Goal: Find specific page/section: Find specific page/section

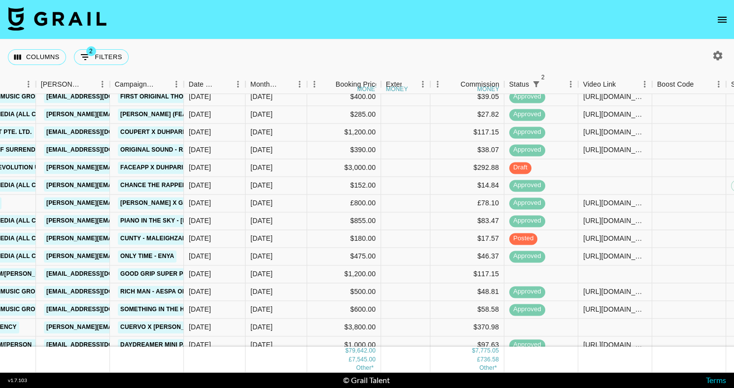
scroll to position [174, 366]
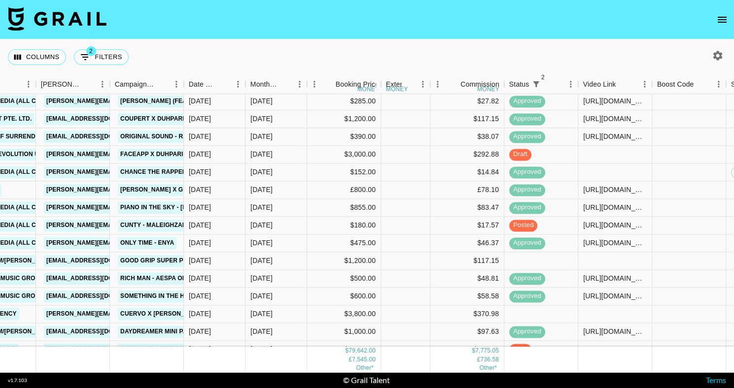
click at [725, 20] on icon "open drawer" at bounding box center [722, 20] width 12 height 12
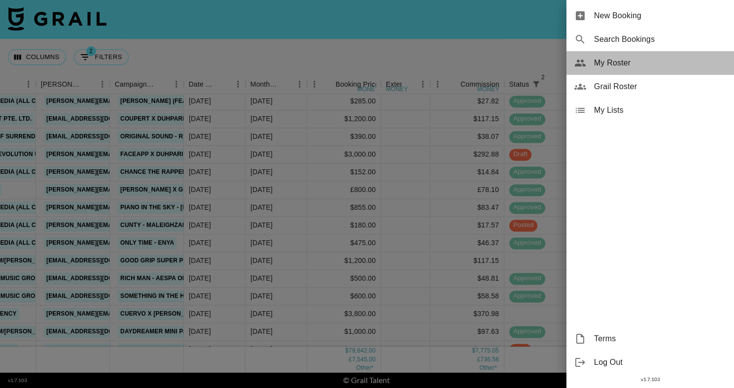
click at [623, 60] on span "My Roster" at bounding box center [660, 63] width 132 height 12
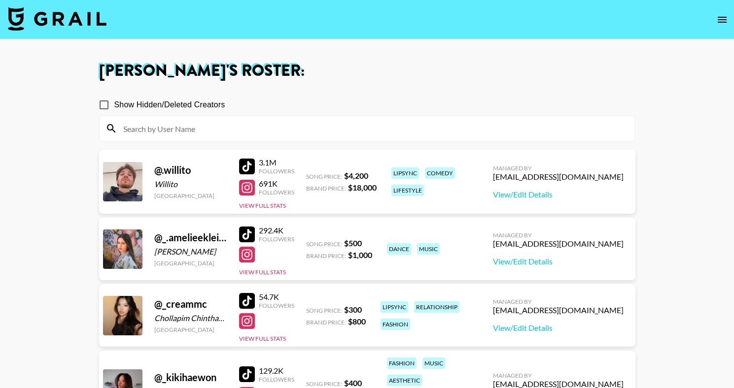
click at [368, 127] on input at bounding box center [372, 129] width 511 height 16
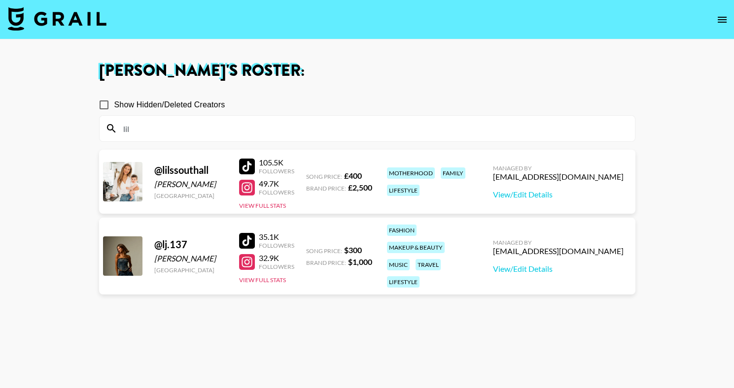
click at [0, 0] on section "[PERSON_NAME] 's Roster: Show Hidden/Deleted Creators lil @ lilssouthall [PERSO…" at bounding box center [367, 229] width 734 height 459
click at [187, 127] on input "lil" at bounding box center [372, 129] width 511 height 16
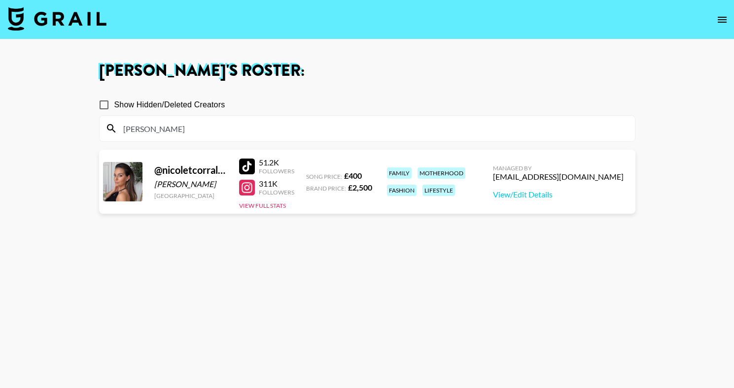
click at [0, 0] on section "[PERSON_NAME] 's Roster: Show Hidden/Deleted Creators [PERSON_NAME] @ nicoletco…" at bounding box center [367, 229] width 734 height 459
click at [156, 127] on input "[PERSON_NAME]" at bounding box center [372, 129] width 511 height 16
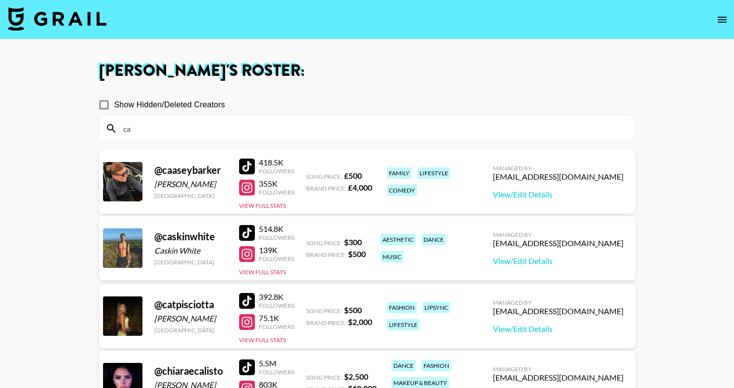
click at [314, 77] on h1 "[PERSON_NAME] 's Roster:" at bounding box center [367, 71] width 536 height 16
click at [0, 0] on section "[PERSON_NAME] 's Roster: Show Hidden/Deleted Creators ca @ caaseybarker [PERSON…" at bounding box center [367, 308] width 734 height 616
click at [155, 129] on input "ca" at bounding box center [372, 129] width 511 height 16
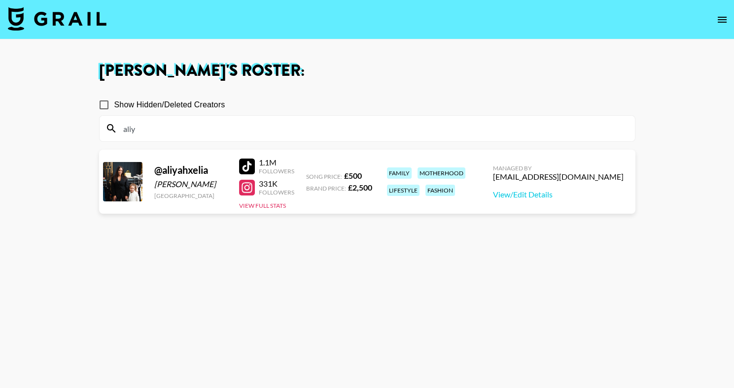
type input "aliy"
click at [0, 0] on section "[PERSON_NAME] 's Roster: Show Hidden/Deleted Creators [PERSON_NAME] @ aliyahxel…" at bounding box center [367, 229] width 734 height 459
click at [56, 30] on img at bounding box center [57, 19] width 99 height 24
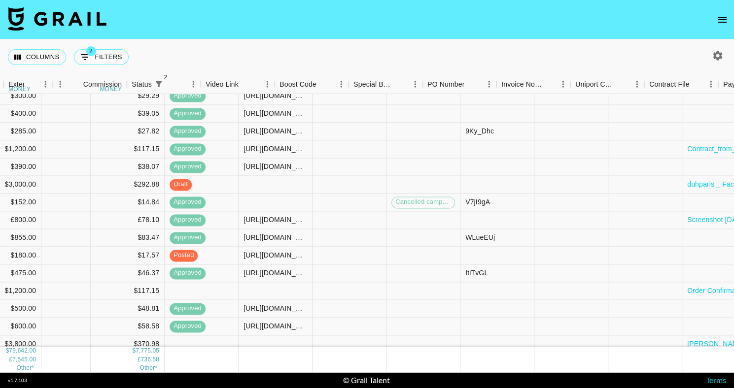
scroll to position [144, 988]
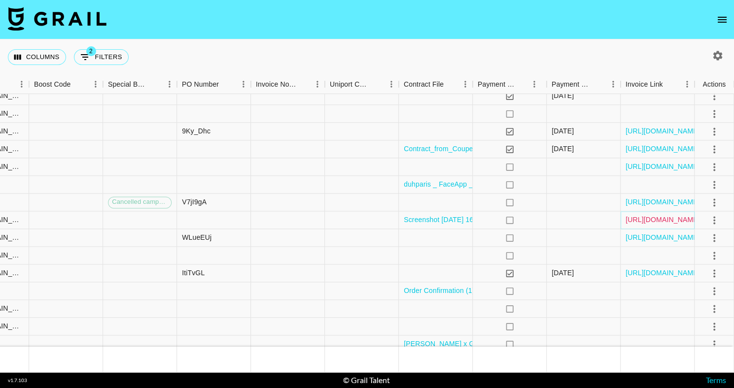
click at [645, 218] on link "[URL][DOMAIN_NAME]" at bounding box center [662, 220] width 74 height 10
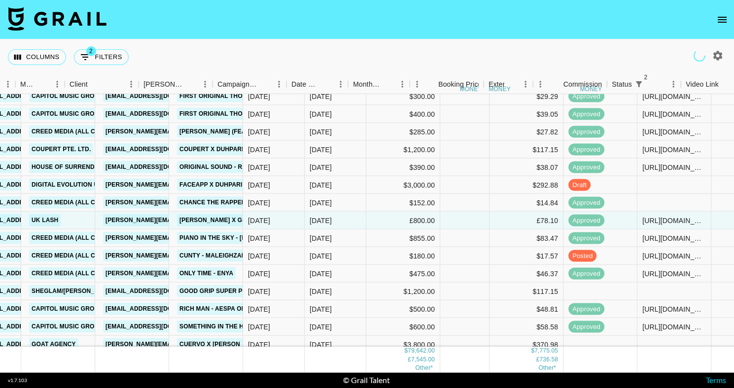
scroll to position [0, 263]
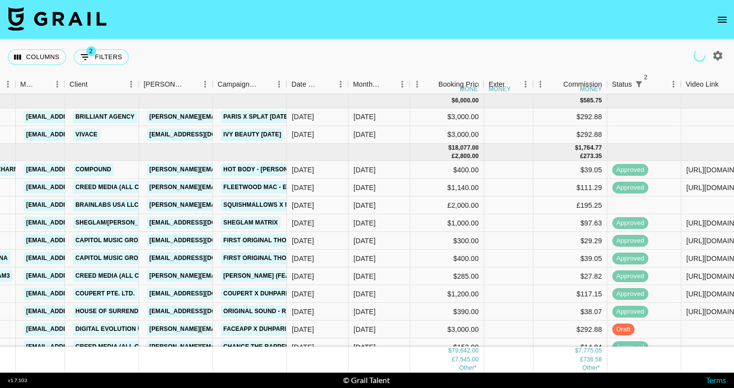
click at [388, 31] on nav at bounding box center [367, 19] width 734 height 39
click at [725, 18] on icon "open drawer" at bounding box center [722, 20] width 12 height 12
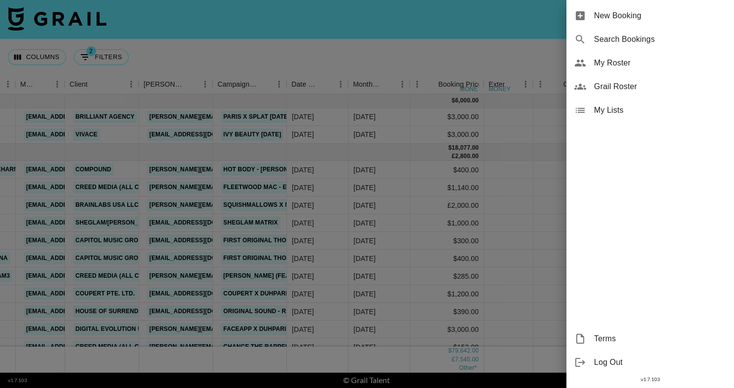
click at [628, 58] on span "My Roster" at bounding box center [660, 63] width 132 height 12
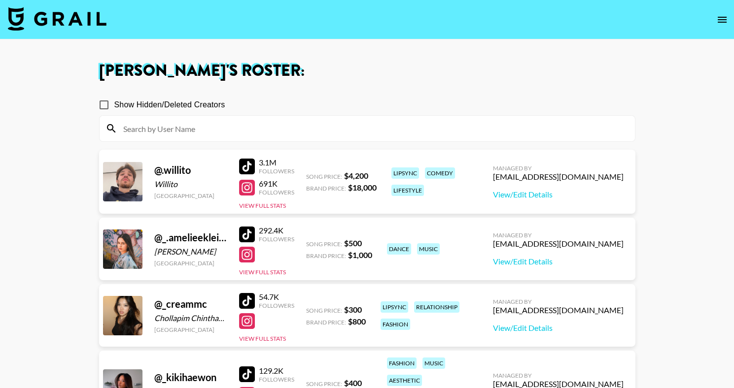
click at [252, 130] on input at bounding box center [372, 129] width 511 height 16
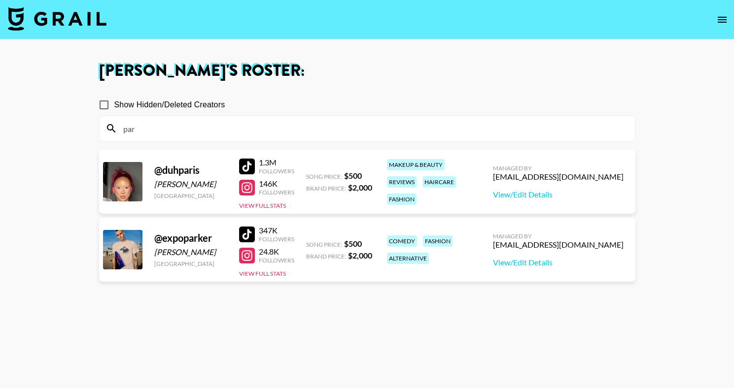
type input "par"
click at [361, 73] on h1 "[PERSON_NAME] 's Roster:" at bounding box center [367, 71] width 536 height 16
click at [252, 159] on div at bounding box center [247, 167] width 16 height 16
click at [152, 124] on input "par" at bounding box center [372, 129] width 511 height 16
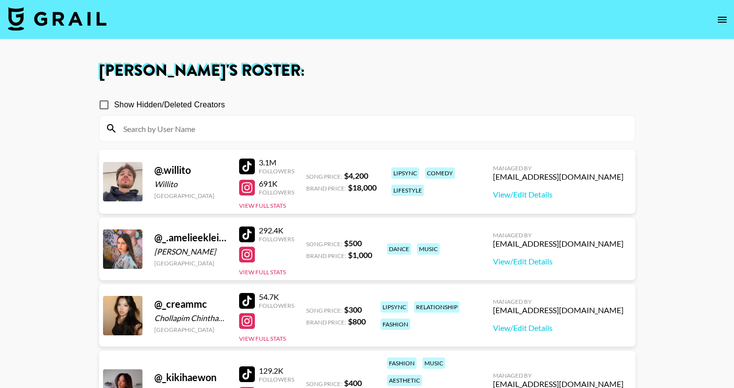
click at [233, 33] on nav at bounding box center [367, 19] width 734 height 39
click at [149, 135] on input at bounding box center [372, 129] width 511 height 16
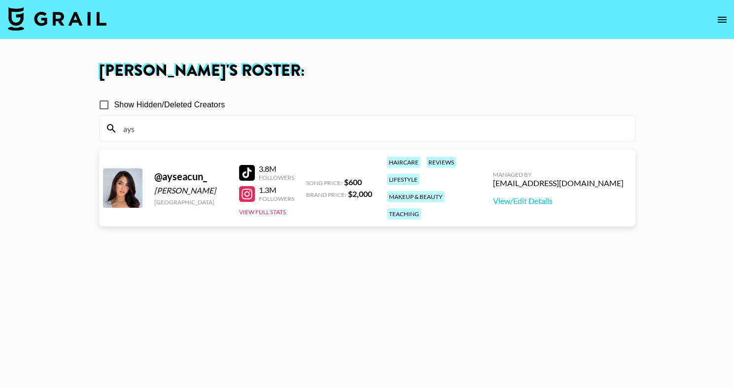
type input "ays"
click at [290, 107] on div "Show Hidden/Deleted Creators" at bounding box center [367, 105] width 536 height 21
click at [253, 188] on div at bounding box center [247, 194] width 16 height 16
click at [179, 121] on input "ays" at bounding box center [372, 129] width 511 height 16
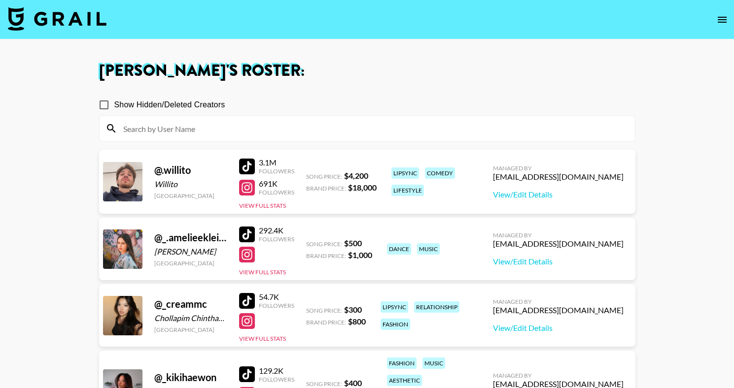
click at [50, 33] on nav at bounding box center [367, 19] width 734 height 39
click at [60, 18] on img at bounding box center [57, 19] width 99 height 24
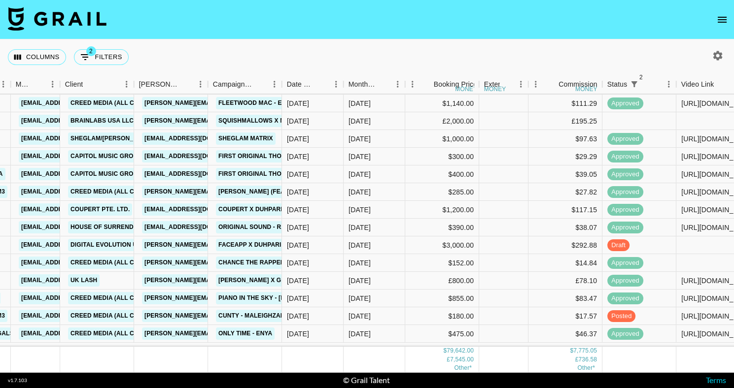
scroll to position [0, 268]
